Goal: Task Accomplishment & Management: Manage account settings

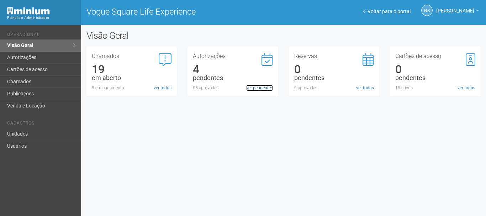
click at [261, 90] on link "ver pendentes" at bounding box center [259, 88] width 27 height 6
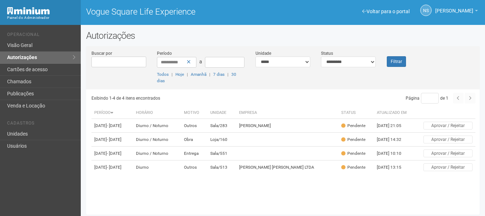
scroll to position [2, 0]
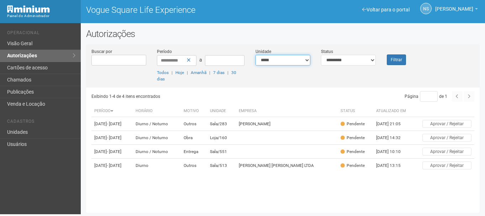
click at [275, 61] on select "**********" at bounding box center [283, 60] width 55 height 11
select select "**********"
click at [256, 55] on select "**********" at bounding box center [283, 60] width 55 height 11
click at [339, 61] on select "**********" at bounding box center [348, 60] width 55 height 11
select select "***"
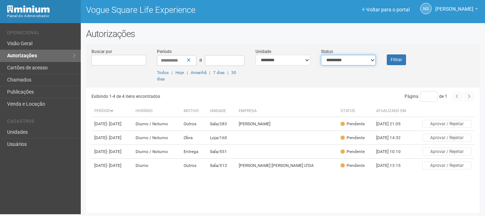
click at [321, 55] on select "**********" at bounding box center [348, 60] width 55 height 11
click at [403, 57] on button "Filtrar" at bounding box center [396, 59] width 19 height 11
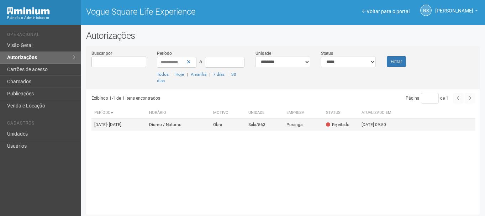
click at [374, 131] on td "17/09/2025 09:50" at bounding box center [378, 125] width 39 height 12
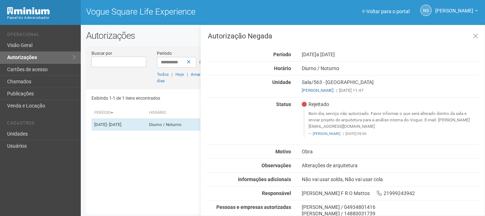
click at [340, 117] on blockquote "Bom dia, serviço não autorizado. Favor informar o que será alterado dentro da s…" at bounding box center [392, 123] width 176 height 28
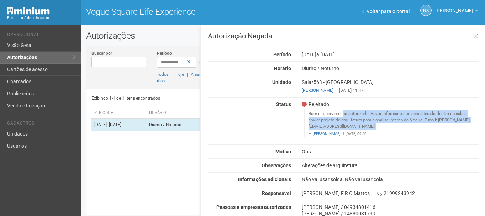
click at [340, 117] on blockquote "Bom dia, serviço não autorizado. Favor informar o que será alterado dentro da s…" at bounding box center [392, 123] width 176 height 28
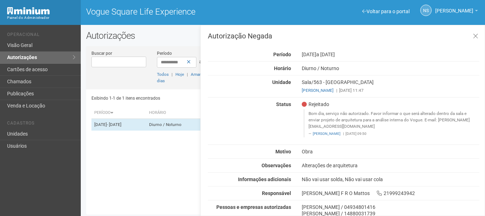
click at [433, 95] on div "Autorização Negada Período 16/09/2025 a 16/10/2025 Horário Diurno / Noturno Uni…" at bounding box center [344, 128] width 272 height 192
click at [315, 108] on div "Rejeitado Bom dia, serviço não autorizado. Favor informar o que será alterado d…" at bounding box center [391, 121] width 188 height 40
click at [385, 115] on blockquote "Bom dia, serviço não autorizado. Favor informar o que será alterado dentro da s…" at bounding box center [392, 123] width 176 height 28
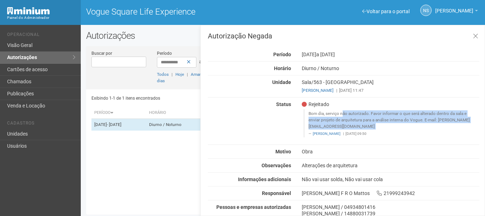
click at [385, 115] on blockquote "Bom dia, serviço não autorizado. Favor informar o que será alterado dentro da s…" at bounding box center [392, 123] width 176 height 28
click at [377, 118] on blockquote "Bom dia, serviço não autorizado. Favor informar o que será alterado dentro da s…" at bounding box center [392, 123] width 176 height 28
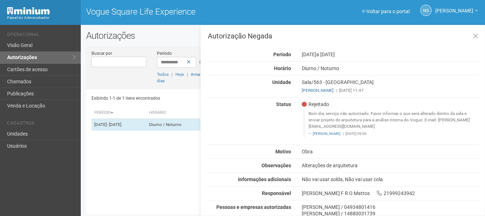
click at [343, 111] on blockquote "Bom dia, serviço não autorizado. Favor informar o que será alterado dentro da s…" at bounding box center [392, 123] width 176 height 28
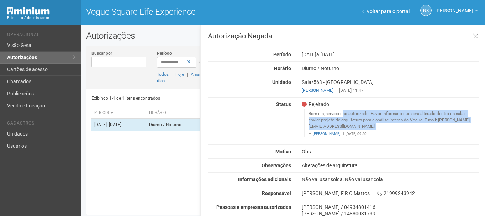
click at [343, 111] on blockquote "Bom dia, serviço não autorizado. Favor informar o que será alterado dentro da s…" at bounding box center [392, 123] width 176 height 28
click at [309, 114] on blockquote "Bom dia, serviço não autorizado. Favor informar o que será alterado dentro da s…" at bounding box center [392, 123] width 176 height 28
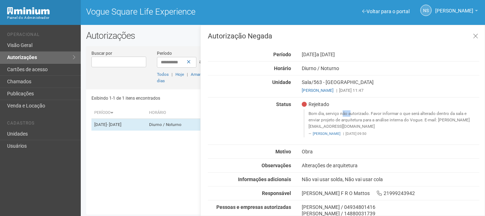
click at [309, 114] on blockquote "Bom dia, serviço não autorizado. Favor informar o que será alterado dentro da s…" at bounding box center [392, 123] width 176 height 28
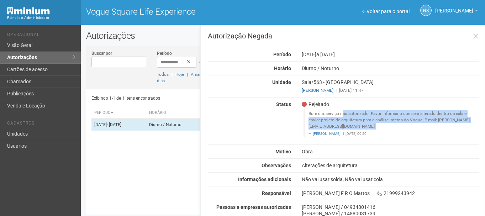
click at [309, 114] on blockquote "Bom dia, serviço não autorizado. Favor informar o que será alterado dentro da s…" at bounding box center [392, 123] width 176 height 28
click at [324, 118] on blockquote "Bom dia, serviço não autorizado. Favor informar o que será alterado dentro da s…" at bounding box center [392, 123] width 176 height 28
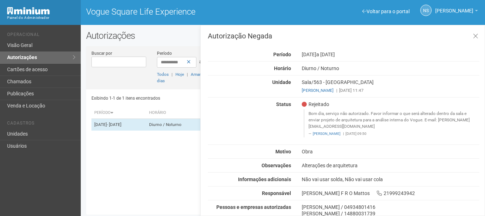
click at [376, 112] on blockquote "Bom dia, serviço não autorizado. Favor informar o que será alterado dentro da s…" at bounding box center [392, 123] width 176 height 28
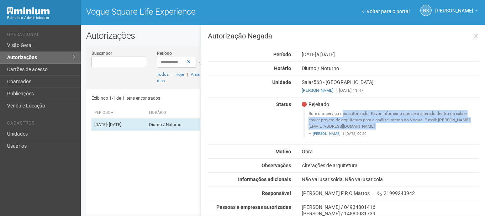
click at [376, 112] on blockquote "Bom dia, serviço não autorizado. Favor informar o que será alterado dentro da s…" at bounding box center [392, 123] width 176 height 28
click at [376, 118] on blockquote "Bom dia, serviço não autorizado. Favor informar o que será alterado dentro da s…" at bounding box center [392, 123] width 176 height 28
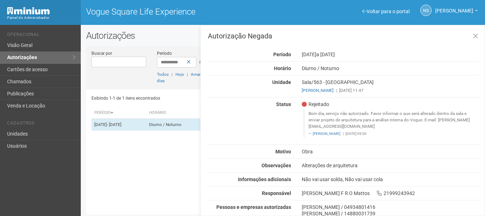
click at [315, 118] on blockquote "Bom dia, serviço não autorizado. Favor informar o que será alterado dentro da s…" at bounding box center [392, 123] width 176 height 28
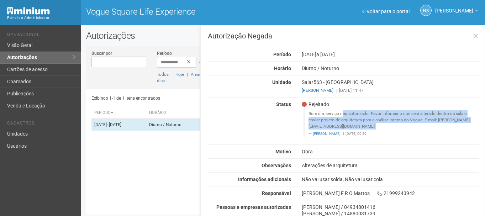
click at [315, 118] on blockquote "Bom dia, serviço não autorizado. Favor informar o que será alterado dentro da s…" at bounding box center [392, 123] width 176 height 28
click at [364, 116] on blockquote "Bom dia, serviço não autorizado. Favor informar o que será alterado dentro da s…" at bounding box center [392, 123] width 176 height 28
click at [332, 120] on blockquote "Bom dia, serviço não autorizado. Favor informar o que será alterado dentro da s…" at bounding box center [392, 123] width 176 height 28
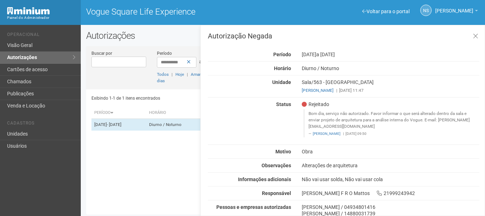
click at [318, 114] on blockquote "Bom dia, serviço não autorizado. Favor informar o que será alterado dentro da s…" at bounding box center [392, 123] width 176 height 28
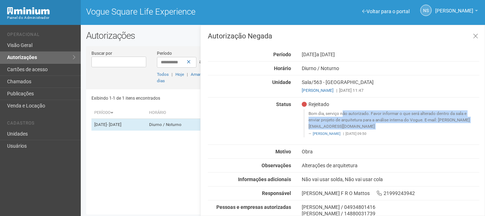
click at [318, 114] on blockquote "Bom dia, serviço não autorizado. Favor informar o que será alterado dentro da s…" at bounding box center [392, 123] width 176 height 28
click at [338, 113] on blockquote "Bom dia, serviço não autorizado. Favor informar o que será alterado dentro da s…" at bounding box center [392, 123] width 176 height 28
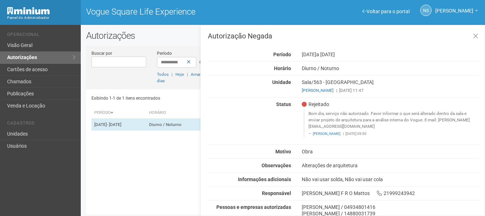
click at [383, 114] on blockquote "Bom dia, serviço não autorizado. Favor informar o que será alterado dentro da s…" at bounding box center [392, 123] width 176 height 28
drag, startPoint x: 314, startPoint y: 125, endPoint x: 396, endPoint y: 127, distance: 81.9
click at [396, 127] on blockquote "Bom dia, serviço não autorizado. Favor informar o que será alterado dentro da s…" at bounding box center [392, 123] width 176 height 28
click at [377, 127] on blockquote "Bom dia, serviço não autorizado. Favor informar o que será alterado dentro da s…" at bounding box center [392, 123] width 176 height 28
drag, startPoint x: 375, startPoint y: 125, endPoint x: 306, endPoint y: 125, distance: 69.8
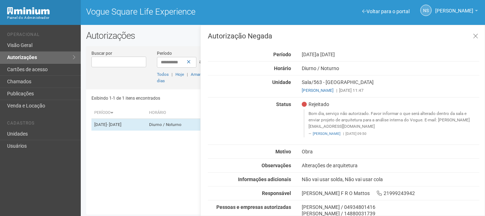
click at [306, 125] on blockquote "Bom dia, serviço não autorizado. Favor informar o que será alterado dentro da s…" at bounding box center [392, 123] width 176 height 28
click at [342, 116] on blockquote "Bom dia, serviço não autorizado. Favor informar o que será alterado dentro da s…" at bounding box center [392, 123] width 176 height 28
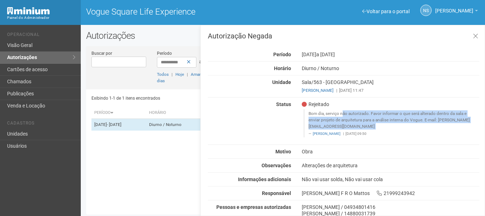
click at [342, 116] on blockquote "Bom dia, serviço não autorizado. Favor informar o que será alterado dentro da s…" at bounding box center [392, 123] width 176 height 28
click at [381, 128] on blockquote "Bom dia, serviço não autorizado. Favor informar o que será alterado dentro da s…" at bounding box center [392, 123] width 176 height 28
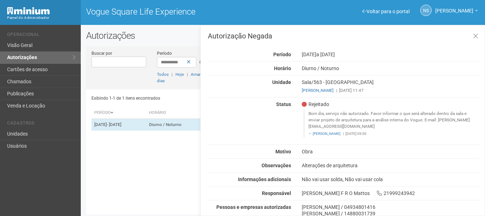
click at [381, 128] on blockquote "Bom dia, serviço não autorizado. Favor informar o que será alterado dentro da s…" at bounding box center [392, 123] width 176 height 28
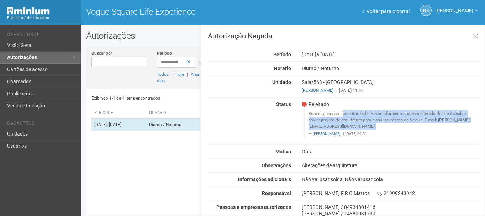
click at [381, 128] on blockquote "Bom dia, serviço não autorizado. Favor informar o que será alterado dentro da s…" at bounding box center [392, 123] width 176 height 28
click at [479, 34] on button at bounding box center [476, 36] width 15 height 15
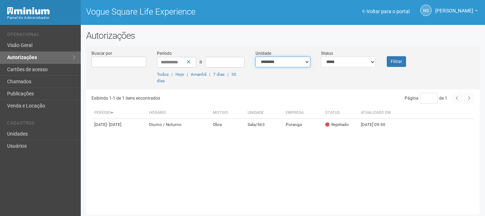
click at [301, 61] on select "**********" at bounding box center [283, 62] width 55 height 11
select select "**********"
click at [256, 57] on select "**********" at bounding box center [283, 62] width 55 height 11
click at [405, 63] on button "Filtrar" at bounding box center [396, 61] width 19 height 11
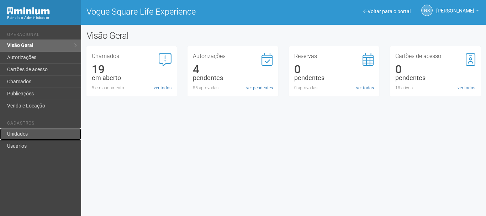
click at [45, 134] on link "Unidades" at bounding box center [40, 134] width 81 height 12
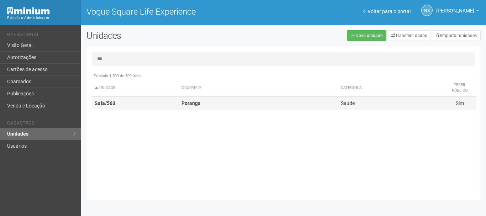
type input "***"
click at [108, 106] on td "Sala/563" at bounding box center [135, 103] width 87 height 13
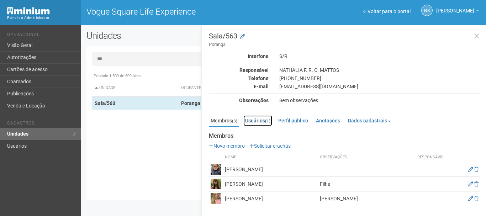
click at [261, 120] on link "Usuários (1)" at bounding box center [258, 120] width 29 height 11
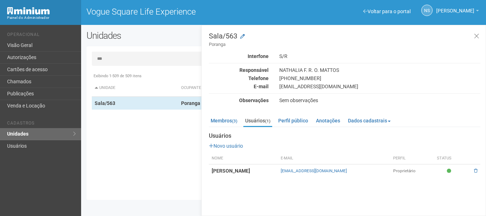
click at [315, 179] on div "Sala/563 Poranga Interfone S/R Responsável NATHALIA F. R. O. MATTOS Telefone (2…" at bounding box center [344, 120] width 285 height 191
click at [314, 179] on div "Sala/563 Poranga Interfone S/R Responsável NATHALIA F. R. O. MATTOS Telefone (2…" at bounding box center [344, 120] width 285 height 191
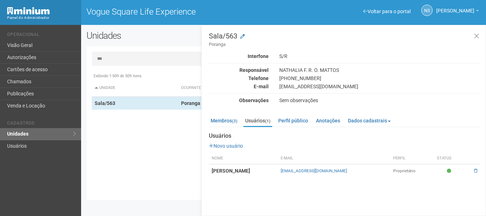
click at [306, 87] on div "nathaliafreitasrj@gmail.com" at bounding box center [380, 86] width 212 height 6
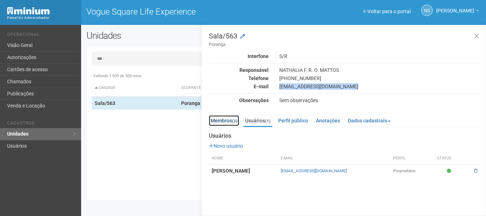
click at [233, 117] on link "Membros (3)" at bounding box center [224, 120] width 30 height 11
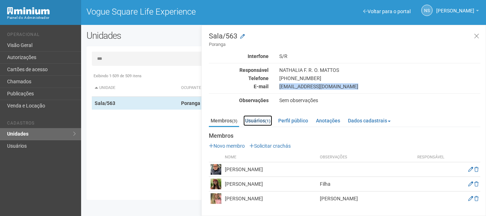
click at [251, 120] on link "Usuários (1)" at bounding box center [258, 120] width 29 height 11
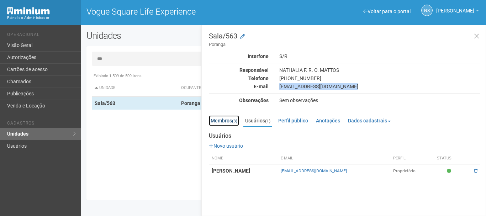
click at [235, 124] on link "Membros (3)" at bounding box center [224, 120] width 30 height 11
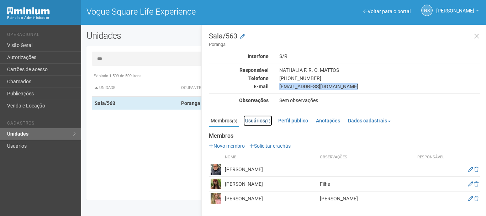
drag, startPoint x: 236, startPoint y: 124, endPoint x: 246, endPoint y: 121, distance: 9.9
click at [246, 121] on link "Usuários (1)" at bounding box center [258, 120] width 29 height 11
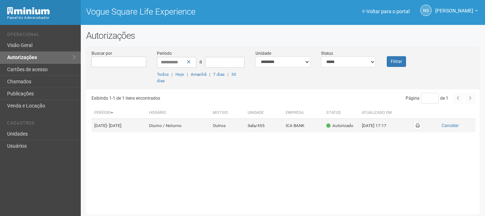
click at [304, 129] on td "ICA BANK" at bounding box center [303, 126] width 41 height 14
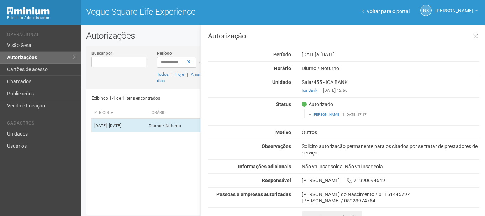
click at [309, 147] on div "Solicito autorização permanente para os citados por se tratar de prestadores de…" at bounding box center [391, 149] width 188 height 13
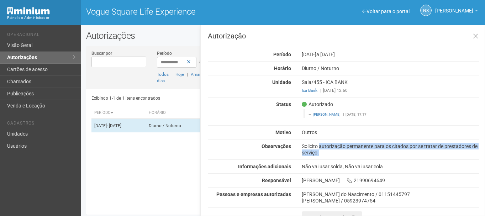
click at [309, 147] on div "Solicito autorização permanente para os citados por se tratar de prestadores de…" at bounding box center [391, 149] width 188 height 13
click at [396, 142] on div "Autorização Período [DATE] a [DATE] [GEOGRAPHIC_DATA] [GEOGRAPHIC_DATA] / [GEOG…" at bounding box center [344, 127] width 272 height 191
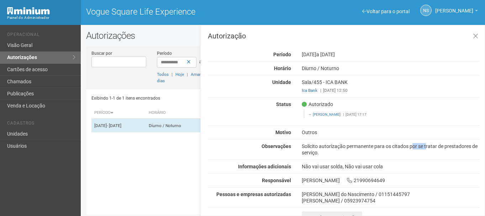
click at [397, 142] on div "Autorização Período 28/03/2023 a 28/03/2030 Horário Diurno / Noturno Unidade Sa…" at bounding box center [344, 127] width 272 height 191
click at [408, 152] on div "Solicito autorização permanente para os citados por se tratar de prestadores de…" at bounding box center [391, 149] width 188 height 13
click at [330, 150] on div "Solicito autorização permanente para os citados por se tratar de prestadores de…" at bounding box center [391, 149] width 188 height 13
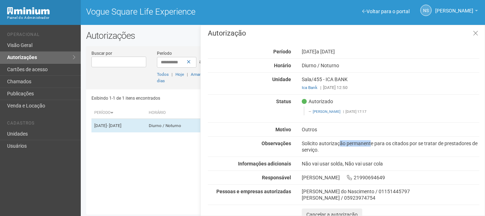
scroll to position [8, 0]
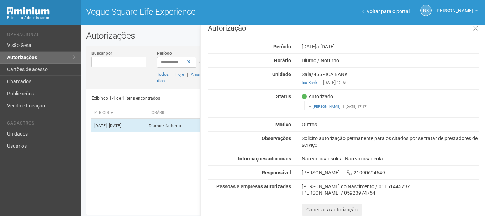
click at [303, 143] on div "Solicito autorização permanente para os citados por se tratar de prestadores de…" at bounding box center [391, 141] width 188 height 13
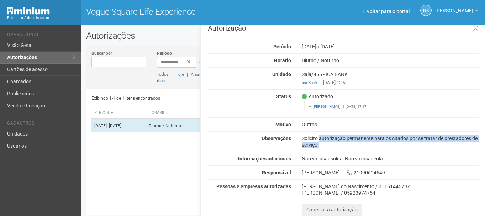
click at [303, 143] on div "Solicito autorização permanente para os citados por se tratar de prestadores de…" at bounding box center [391, 141] width 188 height 13
click at [316, 144] on div "Solicito autorização permanente para os citados por se tratar de prestadores de…" at bounding box center [391, 141] width 188 height 13
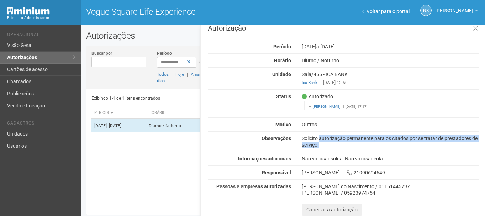
click at [316, 144] on div "Solicito autorização permanente para os citados por se tratar de prestadores de…" at bounding box center [391, 141] width 188 height 13
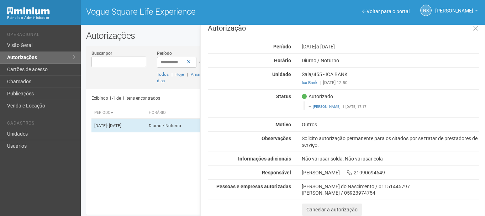
click at [347, 152] on hr at bounding box center [344, 152] width 272 height 0
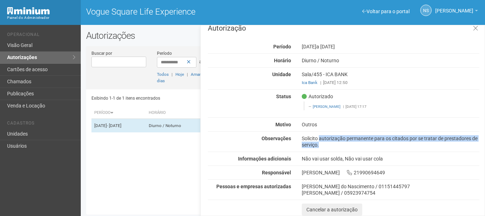
drag, startPoint x: 325, startPoint y: 151, endPoint x: 301, endPoint y: 140, distance: 27.2
click at [301, 140] on div "Autorização Período 28/03/2023 a 28/03/2030 Horário Diurno / Noturno Unidade Sa…" at bounding box center [344, 120] width 272 height 191
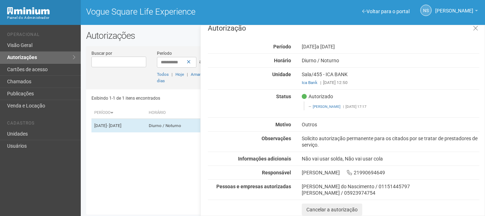
click at [309, 114] on div "Autorizado Anna Jansen | 28/03/2023 17:17" at bounding box center [391, 103] width 188 height 21
click at [335, 126] on div "Outros" at bounding box center [391, 124] width 188 height 6
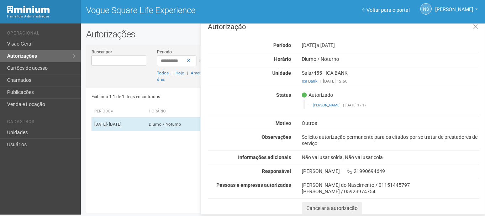
scroll to position [2, 0]
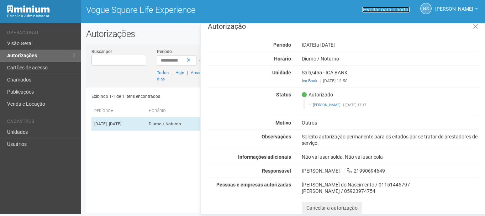
click at [367, 11] on span at bounding box center [364, 9] width 4 height 5
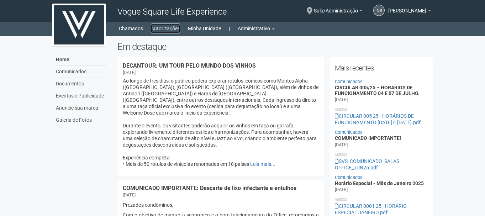
click at [158, 28] on link "Autorizações" at bounding box center [165, 29] width 29 height 10
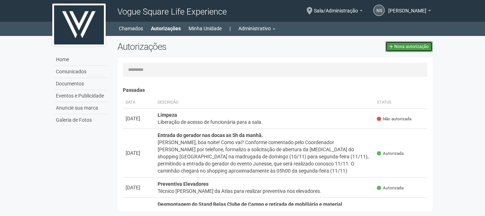
click at [393, 47] on icon at bounding box center [392, 47] width 4 height 4
select select "**"
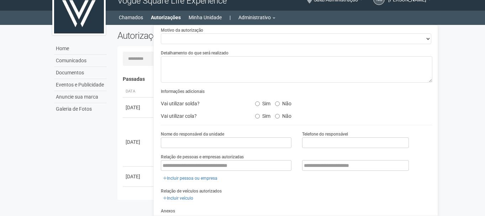
scroll to position [129, 0]
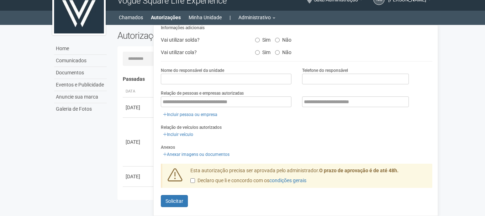
drag, startPoint x: 204, startPoint y: 69, endPoint x: 225, endPoint y: 83, distance: 25.0
click at [214, 79] on div "Nome do responsável da unidade" at bounding box center [226, 75] width 141 height 17
click at [233, 84] on div "Nome do responsável da unidade Telefone do responsável" at bounding box center [297, 78] width 282 height 23
click at [233, 80] on input "text" at bounding box center [226, 79] width 131 height 11
drag, startPoint x: 234, startPoint y: 78, endPoint x: 237, endPoint y: 78, distance: 3.6
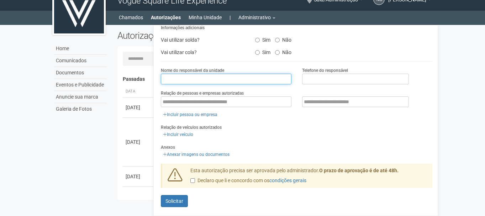
click at [234, 78] on input "text" at bounding box center [226, 79] width 131 height 11
click at [318, 137] on div "**********" at bounding box center [297, 61] width 272 height 315
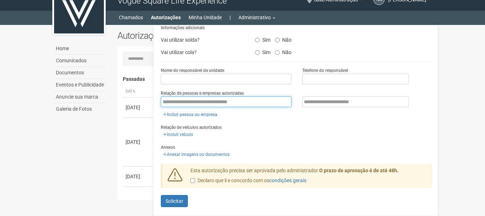
click at [231, 102] on input "text" at bounding box center [226, 101] width 131 height 11
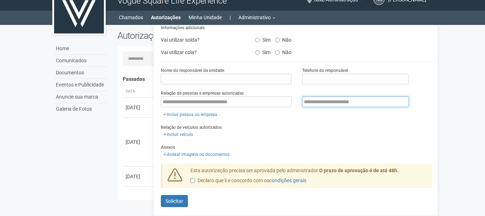
click at [350, 102] on input "text" at bounding box center [355, 101] width 107 height 11
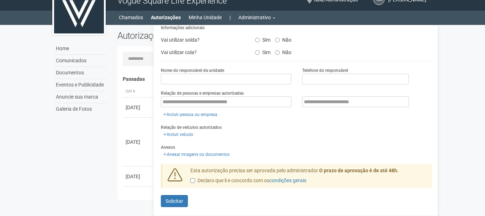
click at [287, 119] on div "**********" at bounding box center [297, 61] width 272 height 315
drag, startPoint x: 321, startPoint y: 167, endPoint x: 360, endPoint y: 168, distance: 38.8
click at [360, 168] on strong "O prazo de aprovação é de até 48h." at bounding box center [358, 171] width 79 height 6
click at [318, 132] on div "Incluir veículo" at bounding box center [297, 135] width 272 height 8
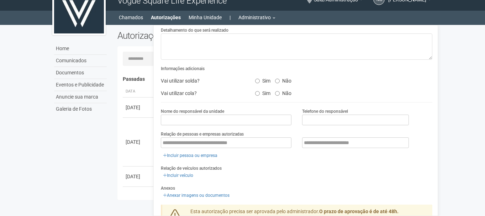
scroll to position [93, 0]
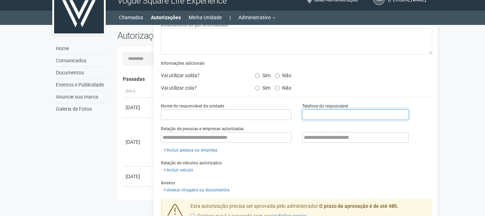
click at [306, 112] on input "text" at bounding box center [355, 114] width 107 height 11
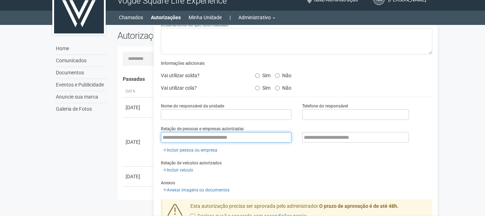
click at [184, 135] on input "text" at bounding box center [226, 137] width 131 height 11
click at [183, 136] on input "text" at bounding box center [226, 137] width 131 height 11
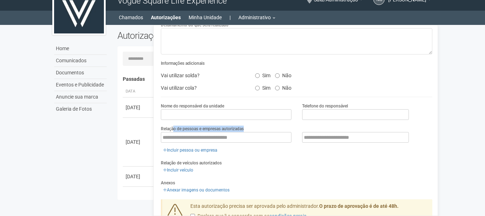
drag, startPoint x: 173, startPoint y: 128, endPoint x: 252, endPoint y: 128, distance: 78.3
click at [252, 128] on div "Relação de pessoas e empresas autorizadas Incluir pessoa ou empresa" at bounding box center [297, 139] width 272 height 29
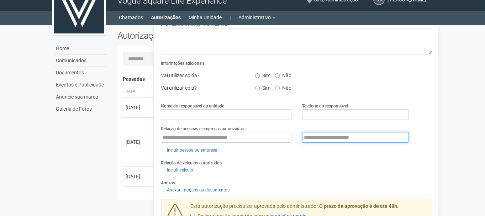
click at [305, 139] on input "text" at bounding box center [355, 137] width 107 height 11
click at [335, 139] on input "text" at bounding box center [355, 137] width 107 height 11
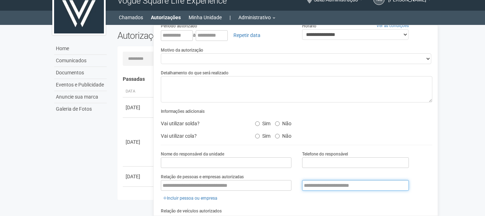
scroll to position [52, 0]
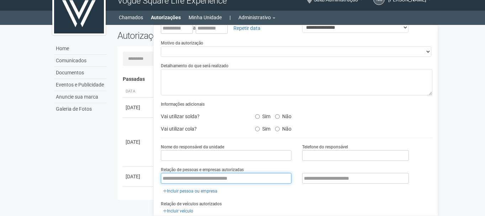
click at [230, 174] on input "text" at bounding box center [226, 178] width 131 height 11
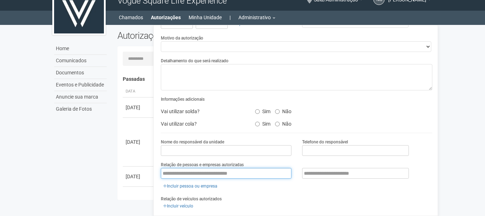
scroll to position [52, 0]
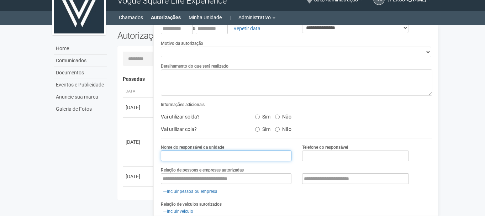
click at [242, 151] on input "text" at bounding box center [226, 156] width 131 height 11
click at [236, 135] on div "Informações adicionais Vai utilizar solda? Sim Não Vai utilizar cola? Sim Não" at bounding box center [297, 119] width 272 height 37
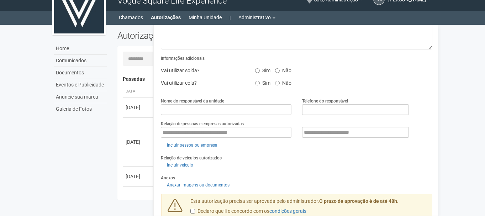
scroll to position [99, 0]
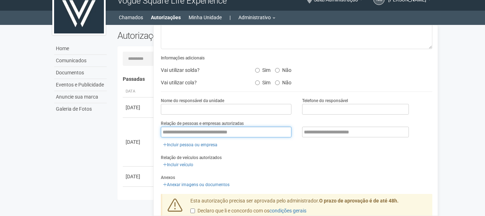
click at [234, 127] on input "text" at bounding box center [226, 132] width 131 height 11
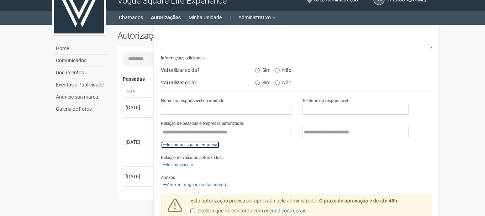
click at [194, 141] on link "Incluir pessoa ou empresa" at bounding box center [190, 145] width 59 height 8
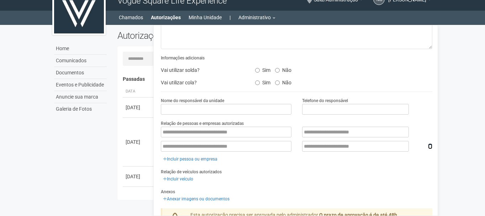
click at [431, 144] on icon at bounding box center [430, 146] width 4 height 5
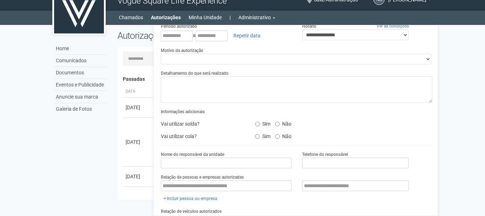
scroll to position [0, 0]
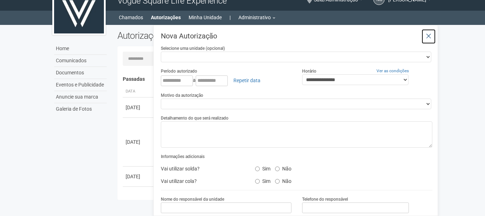
click at [430, 36] on icon at bounding box center [428, 36] width 5 height 7
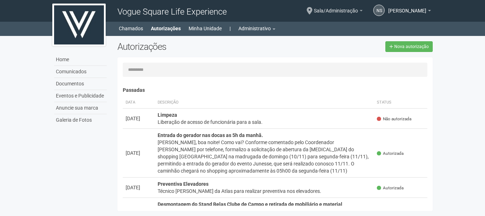
click at [340, 14] on link "Sala/Administração" at bounding box center [338, 12] width 49 height 6
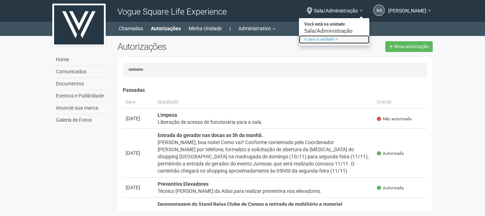
click at [334, 38] on link "Ir para a unidade" at bounding box center [334, 39] width 71 height 9
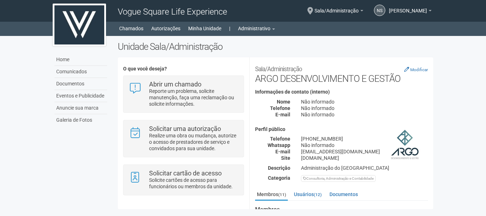
click at [222, 28] on li "Minha Unidade" at bounding box center [208, 29] width 40 height 10
click at [242, 27] on link "Administrativo" at bounding box center [256, 29] width 37 height 10
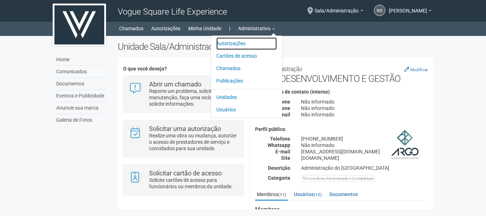
click at [242, 43] on link "Autorizações" at bounding box center [246, 43] width 61 height 12
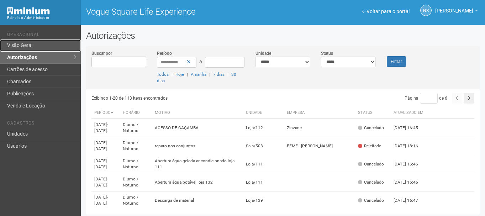
click at [43, 46] on link "Visão Geral" at bounding box center [40, 46] width 81 height 12
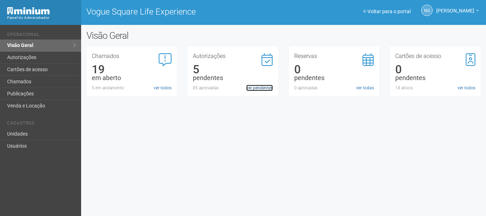
click at [261, 88] on link "ver pendentes" at bounding box center [259, 88] width 27 height 6
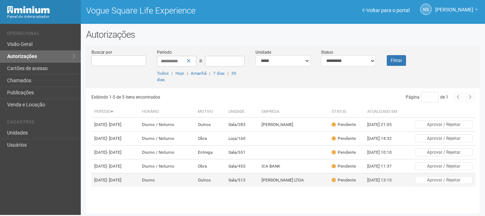
scroll to position [2, 0]
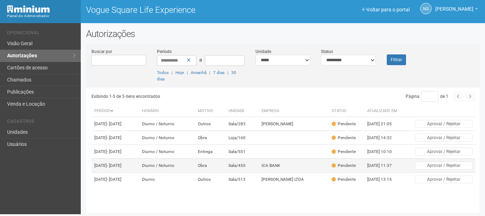
click at [238, 173] on td "Sala/455" at bounding box center [242, 166] width 33 height 14
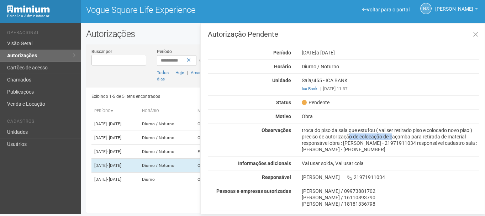
drag, startPoint x: 328, startPoint y: 139, endPoint x: 372, endPoint y: 138, distance: 44.2
click at [372, 138] on div "troca do piso da sala que estufou ( vai ser retirado piso e colocado novo piso …" at bounding box center [391, 140] width 188 height 26
click at [384, 137] on div "troca do piso da sala que estufou ( vai ser retirado piso e colocado novo piso …" at bounding box center [391, 140] width 188 height 26
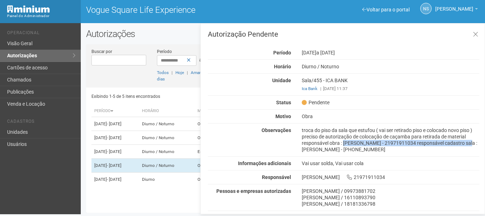
drag, startPoint x: 327, startPoint y: 143, endPoint x: 442, endPoint y: 145, distance: 115.0
click at [442, 145] on div "troca do piso da sala que estufou ( vai ser retirado piso e colocado novo piso …" at bounding box center [391, 140] width 188 height 26
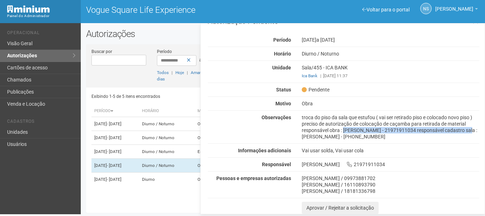
scroll to position [13, 0]
click at [310, 181] on div "[PERSON_NAME] / 09973881702" at bounding box center [391, 178] width 178 height 6
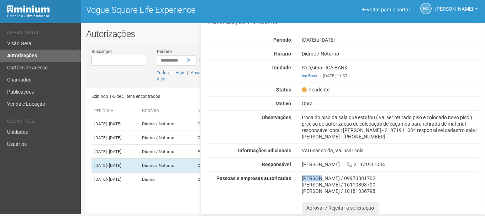
click at [310, 181] on div "[PERSON_NAME] / 09973881702" at bounding box center [391, 178] width 178 height 6
click at [328, 203] on button "Aprovar / Rejeitar a solicitação" at bounding box center [340, 208] width 77 height 12
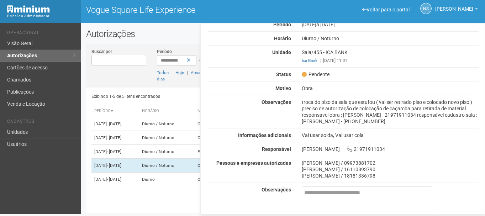
scroll to position [0, 0]
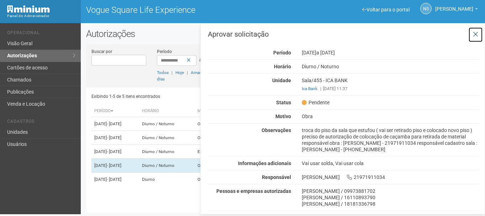
click at [474, 36] on icon at bounding box center [475, 34] width 5 height 7
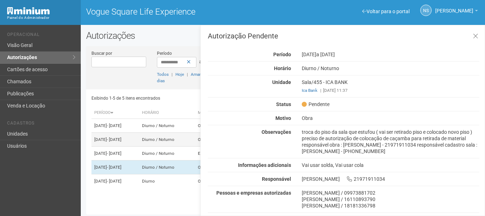
scroll to position [7, 0]
click at [478, 35] on button at bounding box center [476, 36] width 15 height 15
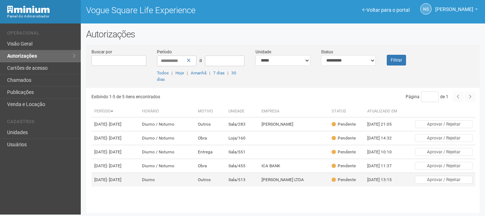
scroll to position [2, 0]
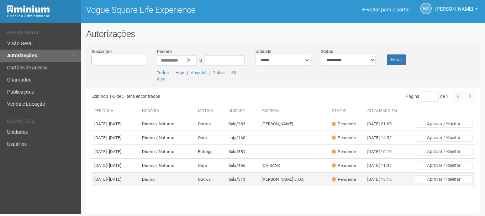
click at [217, 187] on td "Outros" at bounding box center [210, 180] width 31 height 14
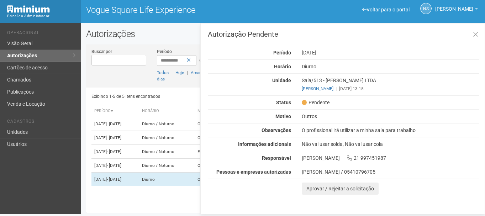
click at [346, 127] on div "O profissional irá utilizar a minha sala para trabalho" at bounding box center [391, 130] width 188 height 6
click at [346, 128] on div "O profissional irá utilizar a minha sala para trabalho" at bounding box center [391, 130] width 188 height 6
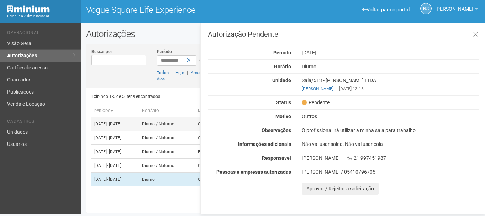
click at [98, 117] on td "09/09/2025 - 01/01/2026" at bounding box center [116, 124] width 48 height 14
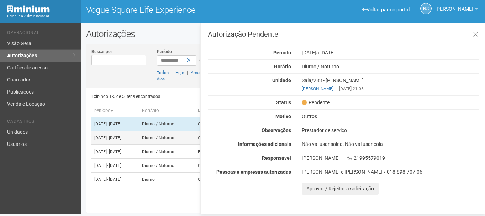
click at [105, 131] on td "12/09/2025 - 12/10/2025" at bounding box center [116, 138] width 48 height 14
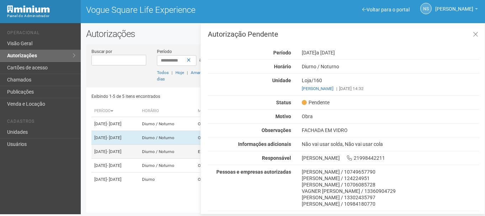
click at [113, 148] on td "18/09/2025 - 18/10/2025" at bounding box center [116, 152] width 48 height 14
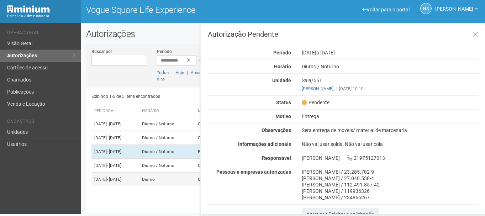
click at [139, 183] on td "22/09/2025 - 22/09/2025" at bounding box center [116, 180] width 48 height 14
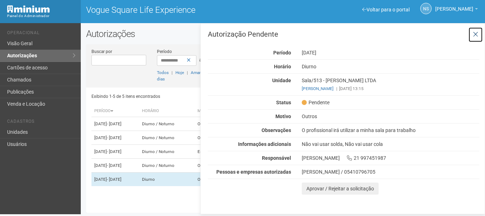
click at [475, 35] on icon at bounding box center [475, 34] width 5 height 7
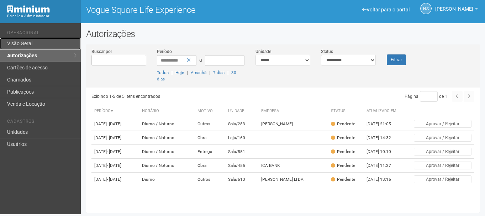
click at [50, 40] on link "Visão Geral" at bounding box center [40, 44] width 81 height 12
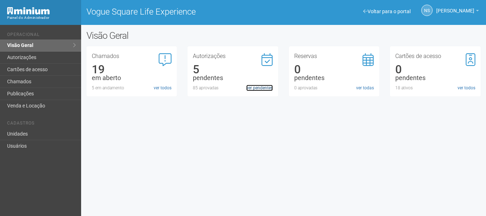
click at [251, 89] on link "ver pendentes" at bounding box center [259, 88] width 27 height 6
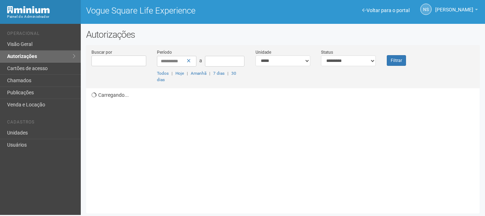
scroll to position [2, 0]
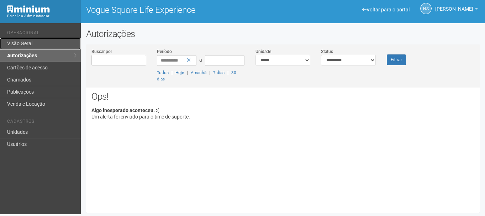
click at [38, 46] on link "Visão Geral" at bounding box center [40, 44] width 81 height 12
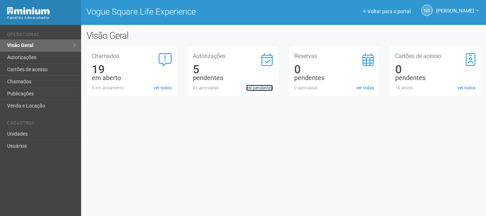
click at [258, 87] on link "ver pendentes" at bounding box center [259, 88] width 27 height 6
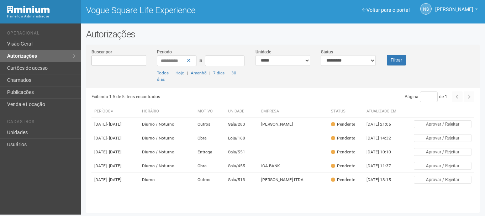
scroll to position [2, 0]
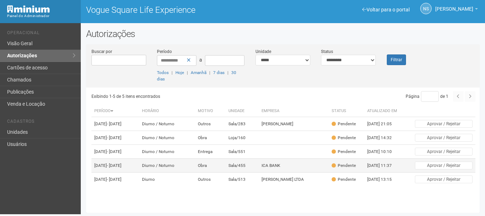
click at [235, 171] on td "Sala/455" at bounding box center [242, 166] width 33 height 14
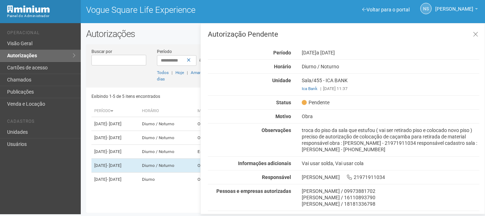
click at [348, 131] on div "troca do piso da sala que estufou ( vai ser retirado piso e colocado novo piso …" at bounding box center [391, 140] width 188 height 26
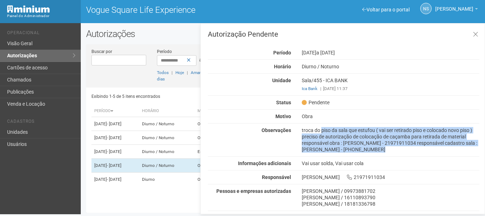
click at [348, 131] on div "troca do piso da sala que estufou ( vai ser retirado piso e colocado novo piso …" at bounding box center [391, 140] width 188 height 26
click at [333, 136] on div "troca do piso da sala que estufou ( vai ser retirado piso e colocado novo piso …" at bounding box center [391, 140] width 188 height 26
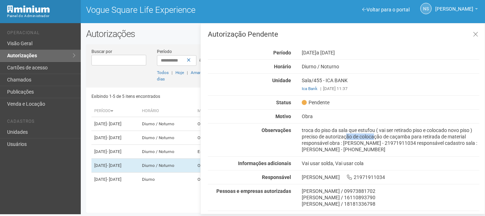
click at [333, 136] on div "troca do piso da sala que estufou ( vai ser retirado piso e colocado novo piso …" at bounding box center [391, 140] width 188 height 26
click at [333, 137] on div "troca do piso da sala que estufou ( vai ser retirado piso e colocado novo piso …" at bounding box center [391, 140] width 188 height 26
click at [306, 128] on div "troca do piso da sala que estufou ( vai ser retirado piso e colocado novo piso …" at bounding box center [391, 140] width 188 height 26
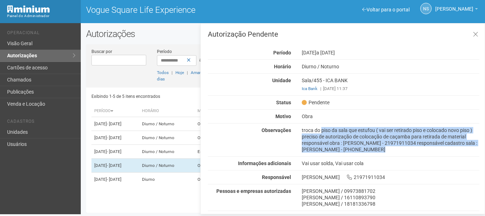
click at [306, 128] on div "troca do piso da sala que estufou ( vai ser retirado piso e colocado novo piso …" at bounding box center [391, 140] width 188 height 26
click at [358, 137] on div "troca do piso da sala que estufou ( vai ser retirado piso e colocado novo piso …" at bounding box center [391, 140] width 188 height 26
click at [447, 152] on div "troca do piso da sala que estufou ( vai ser retirado piso e colocado novo piso …" at bounding box center [391, 140] width 188 height 26
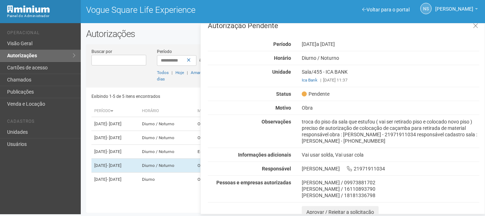
scroll to position [13, 0]
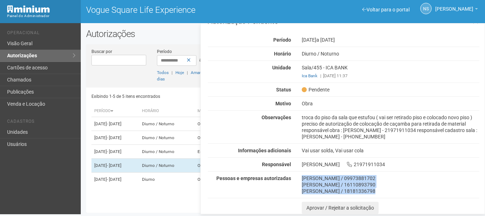
drag, startPoint x: 301, startPoint y: 180, endPoint x: 404, endPoint y: 197, distance: 104.0
click at [404, 197] on div "Autorização Pendente Período [DATE] a [DATE] [GEOGRAPHIC_DATA] [GEOGRAPHIC_DATA…" at bounding box center [344, 116] width 272 height 196
click at [397, 192] on div "[PERSON_NAME] / 18181336798" at bounding box center [391, 191] width 178 height 6
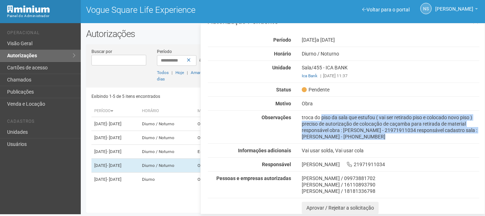
drag, startPoint x: 299, startPoint y: 117, endPoint x: 384, endPoint y: 141, distance: 88.4
click at [384, 141] on div "Autorização Pendente Período [DATE] a [DATE] [GEOGRAPHIC_DATA] [GEOGRAPHIC_DATA…" at bounding box center [344, 116] width 272 height 196
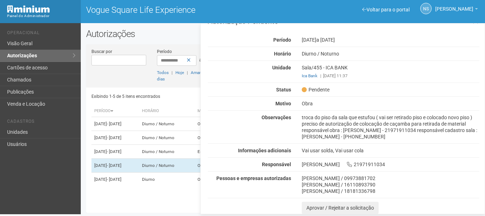
click at [375, 141] on div "Autorização Pendente Período [DATE] a [DATE] [GEOGRAPHIC_DATA] [GEOGRAPHIC_DATA…" at bounding box center [344, 116] width 272 height 196
click at [362, 131] on div "troca do piso da sala que estufou ( vai ser retirado piso e colocado novo piso …" at bounding box center [391, 127] width 188 height 26
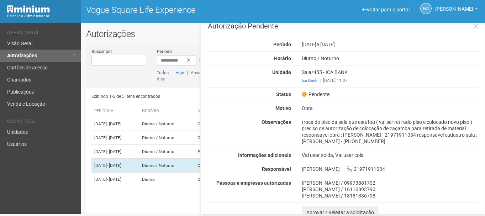
scroll to position [0, 0]
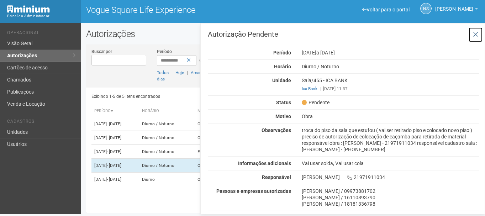
click at [477, 33] on icon at bounding box center [475, 34] width 5 height 7
